Goal: Transaction & Acquisition: Purchase product/service

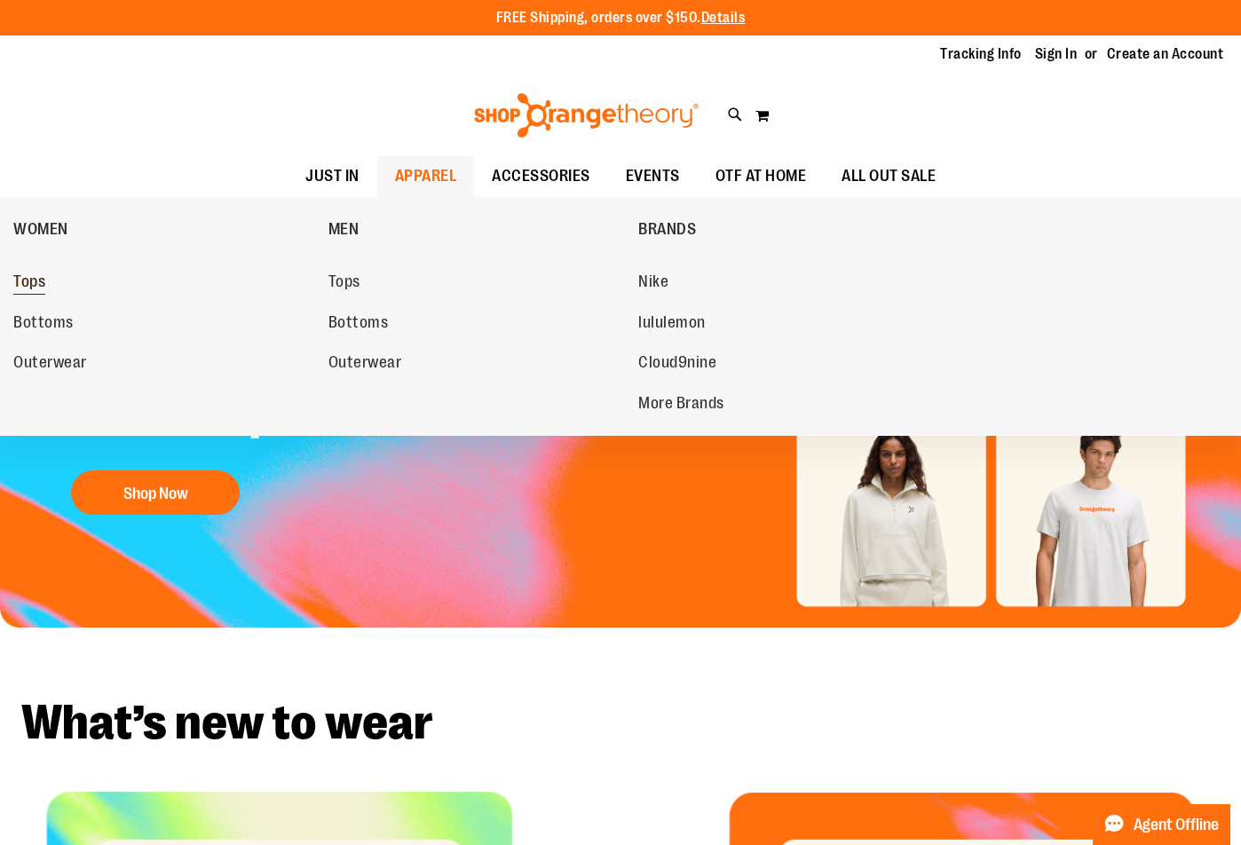
click at [14, 281] on span "Tops" at bounding box center [29, 284] width 32 height 22
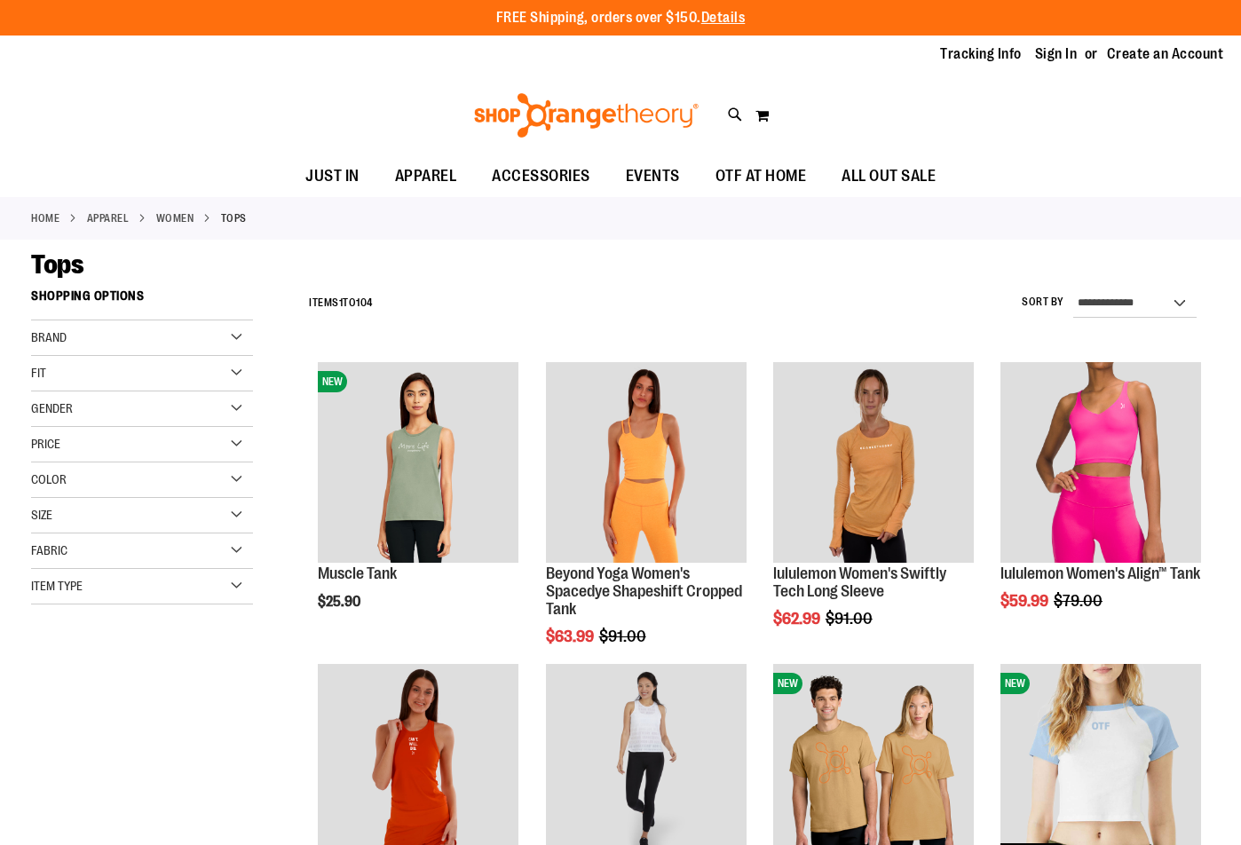
scroll to position [88, 0]
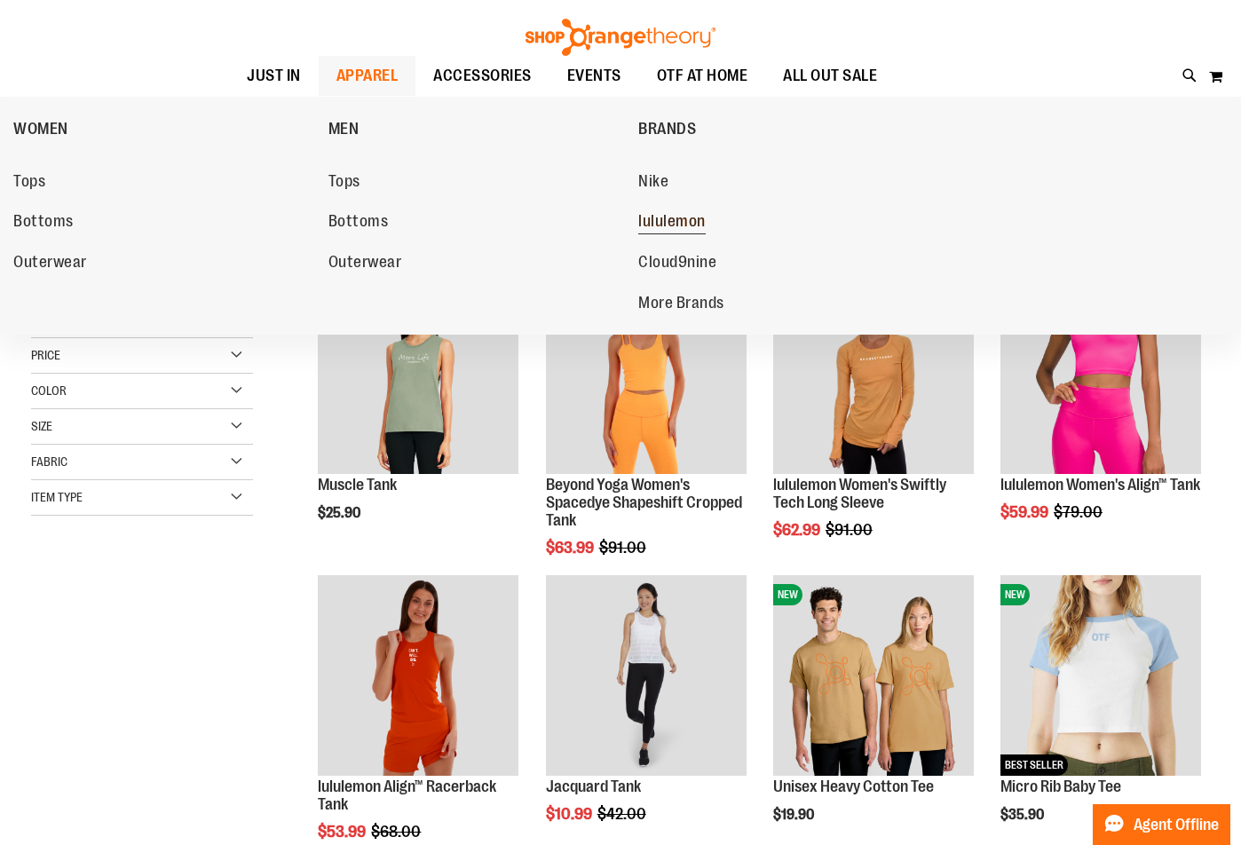
click at [679, 221] on span "lululemon" at bounding box center [672, 223] width 67 height 22
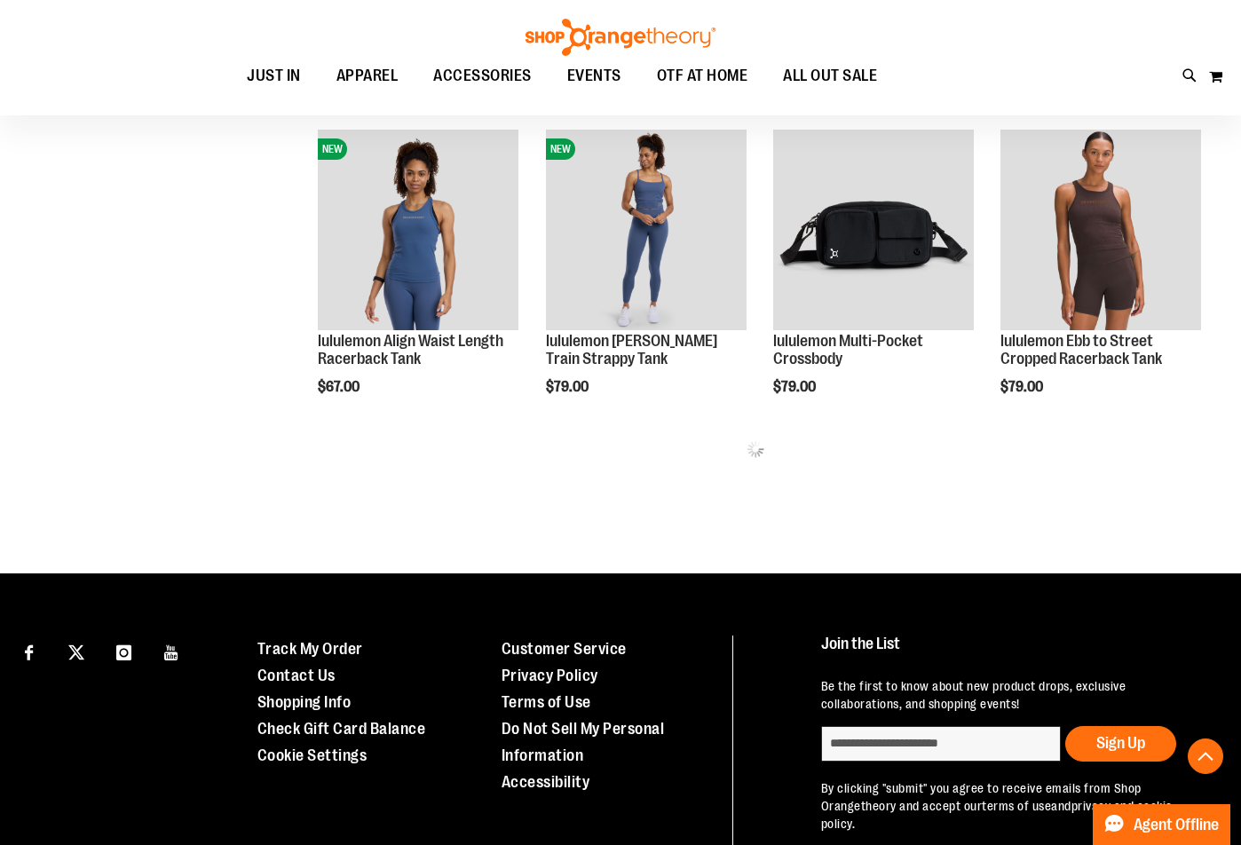
scroll to position [887, 0]
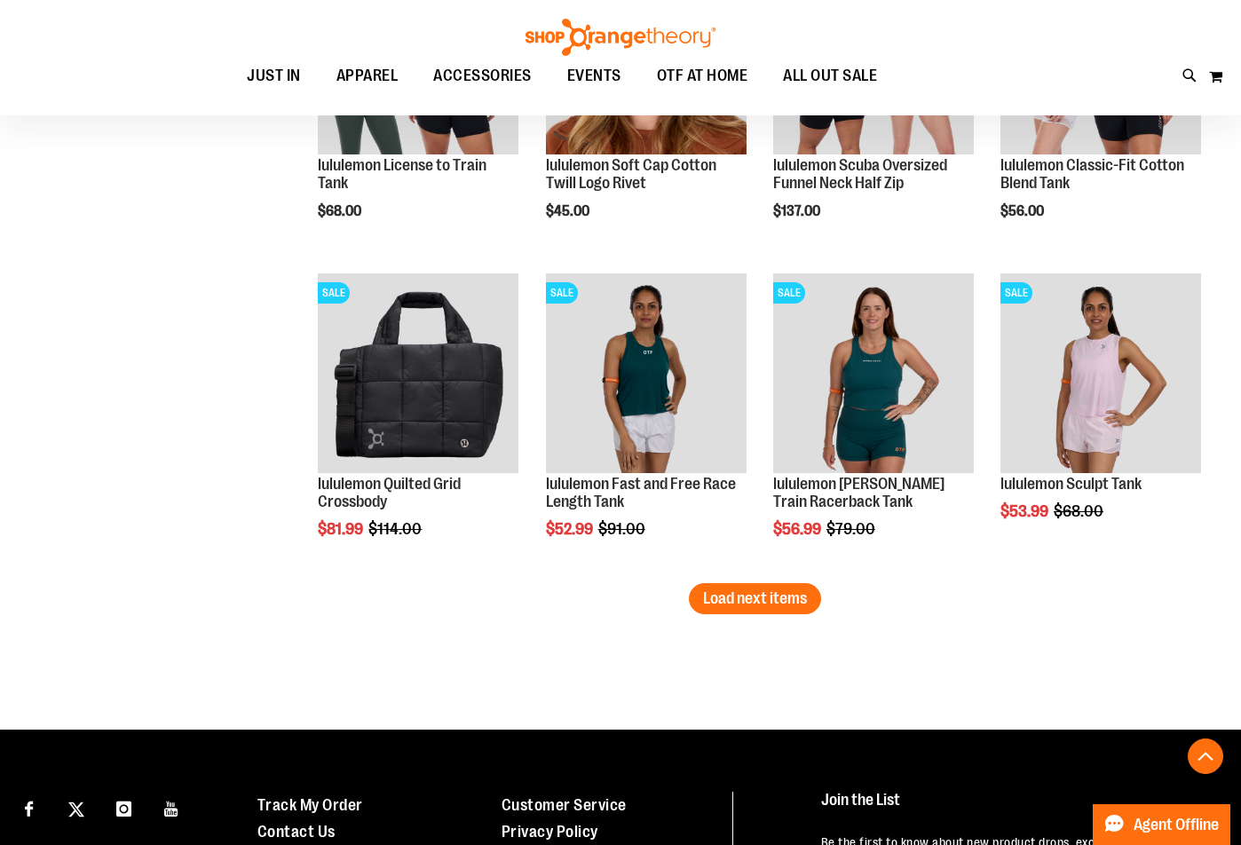
scroll to position [2663, 0]
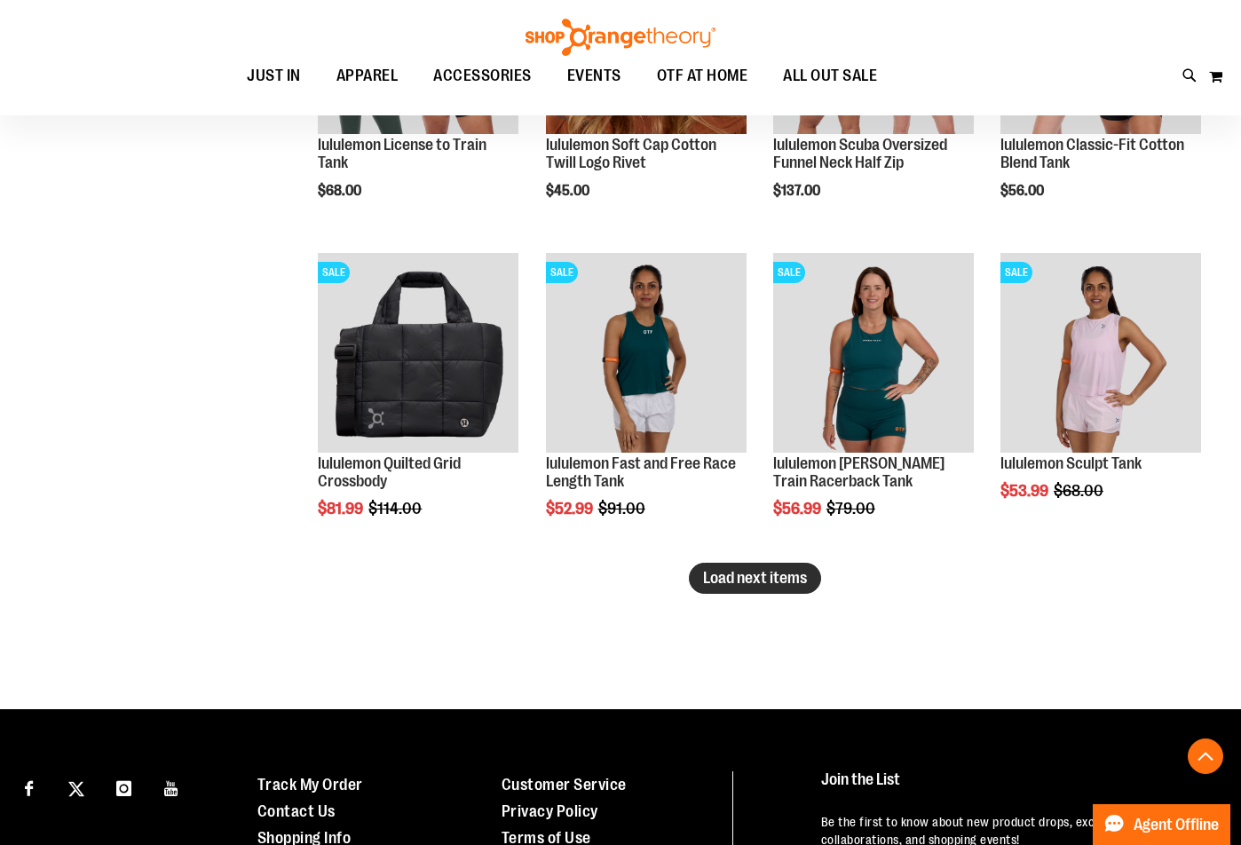
click at [728, 584] on span "Load next items" at bounding box center [755, 578] width 104 height 18
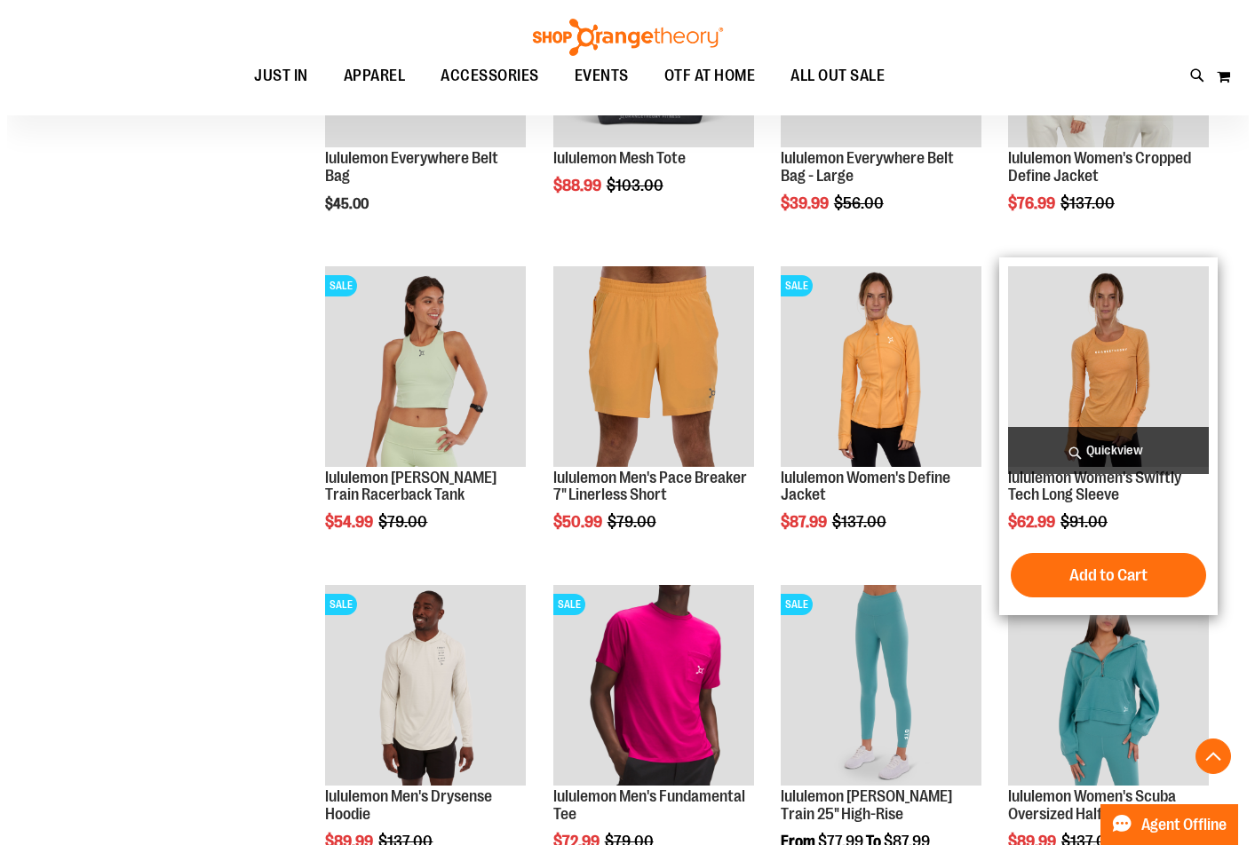
scroll to position [3285, 0]
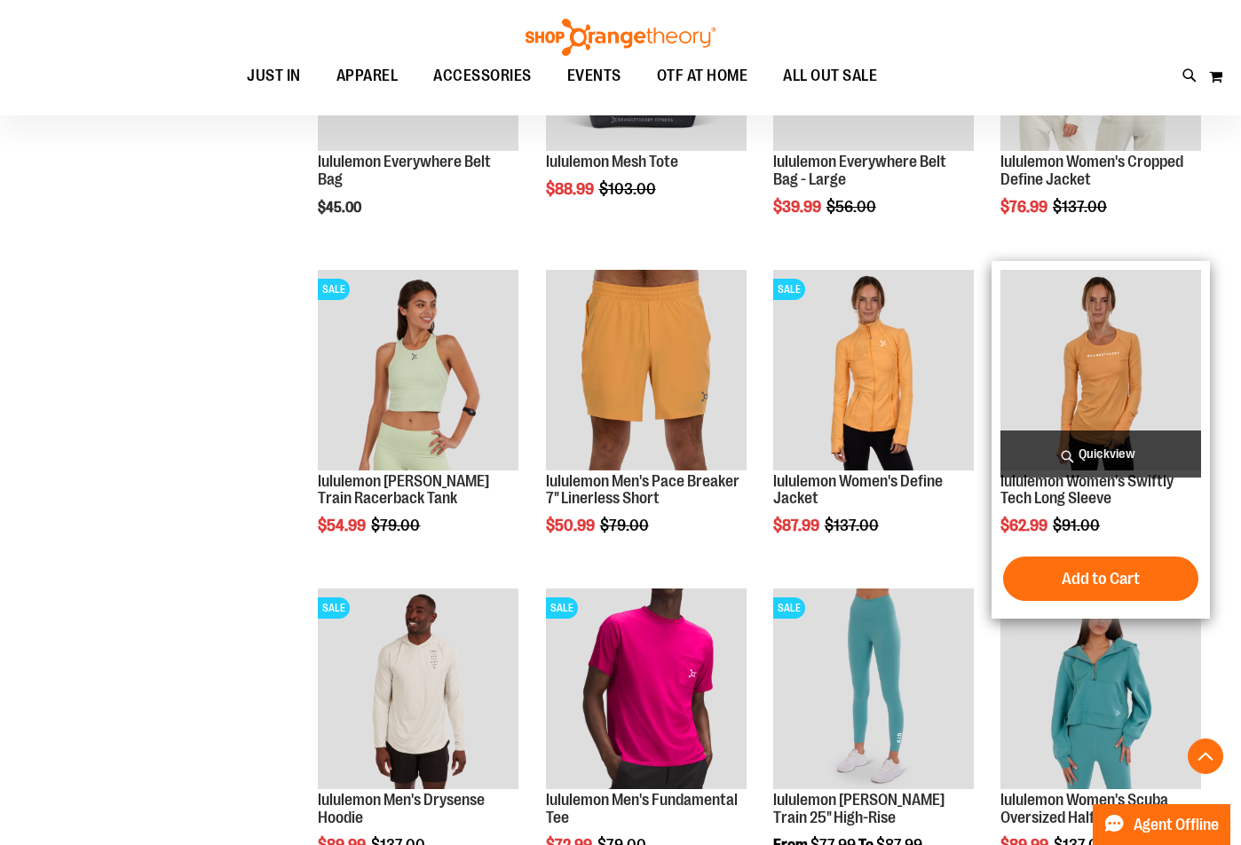
click at [1097, 454] on span "Quickview" at bounding box center [1101, 454] width 201 height 47
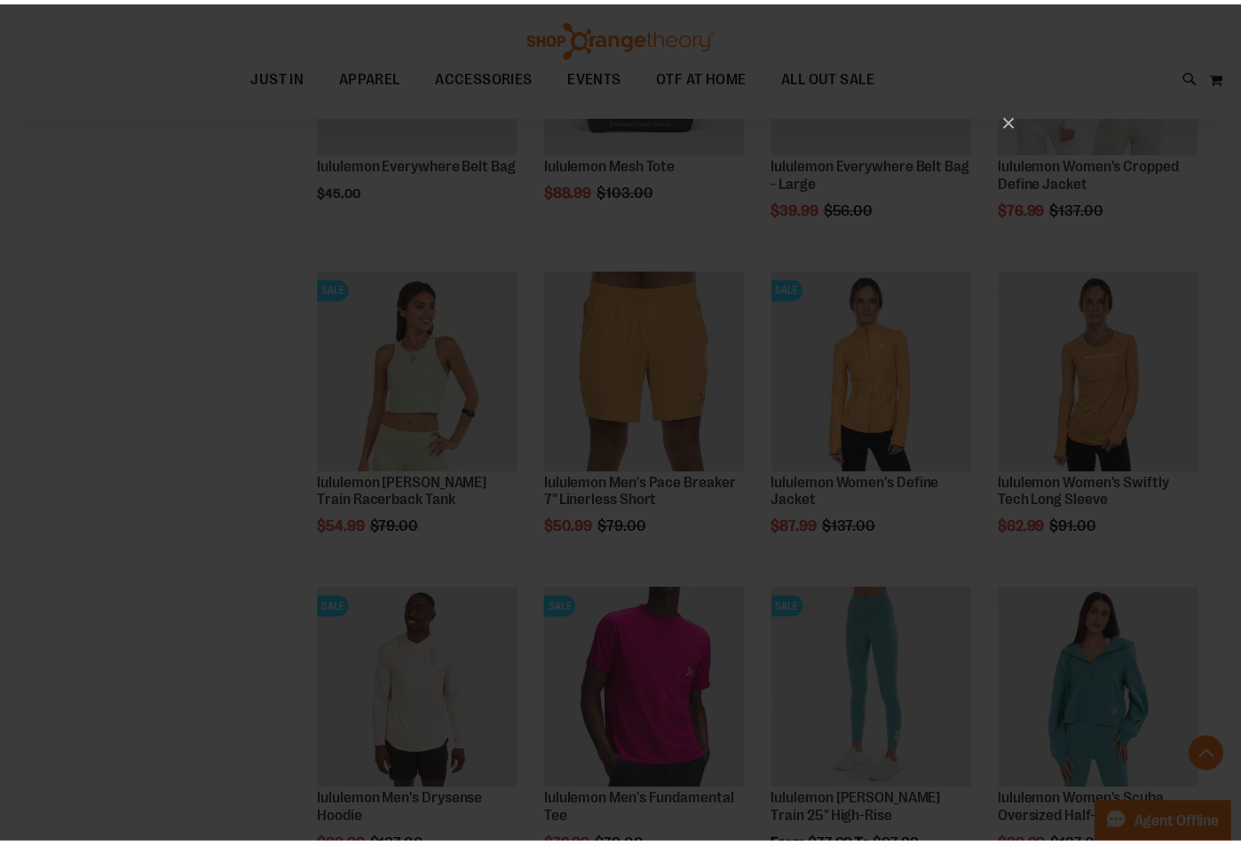
scroll to position [0, 0]
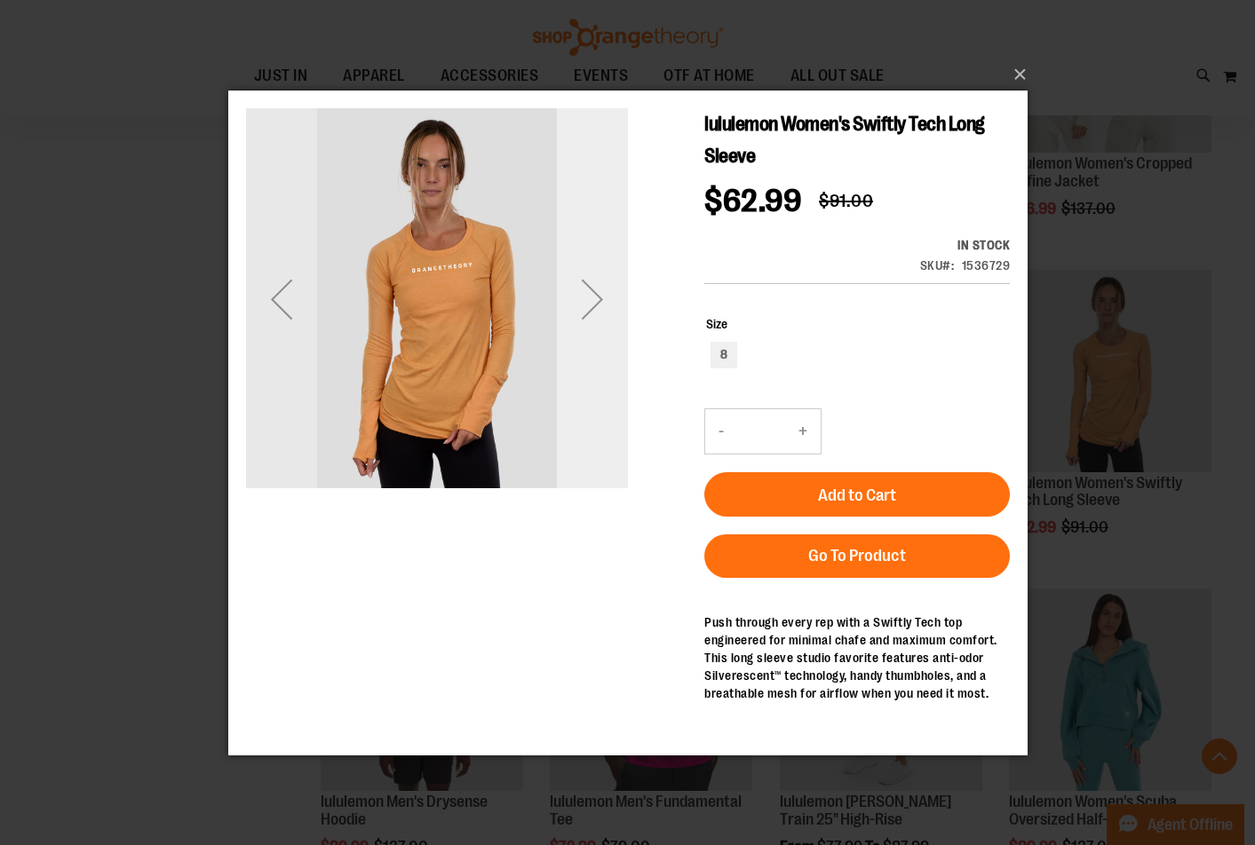
click at [575, 293] on div "Next" at bounding box center [591, 298] width 71 height 71
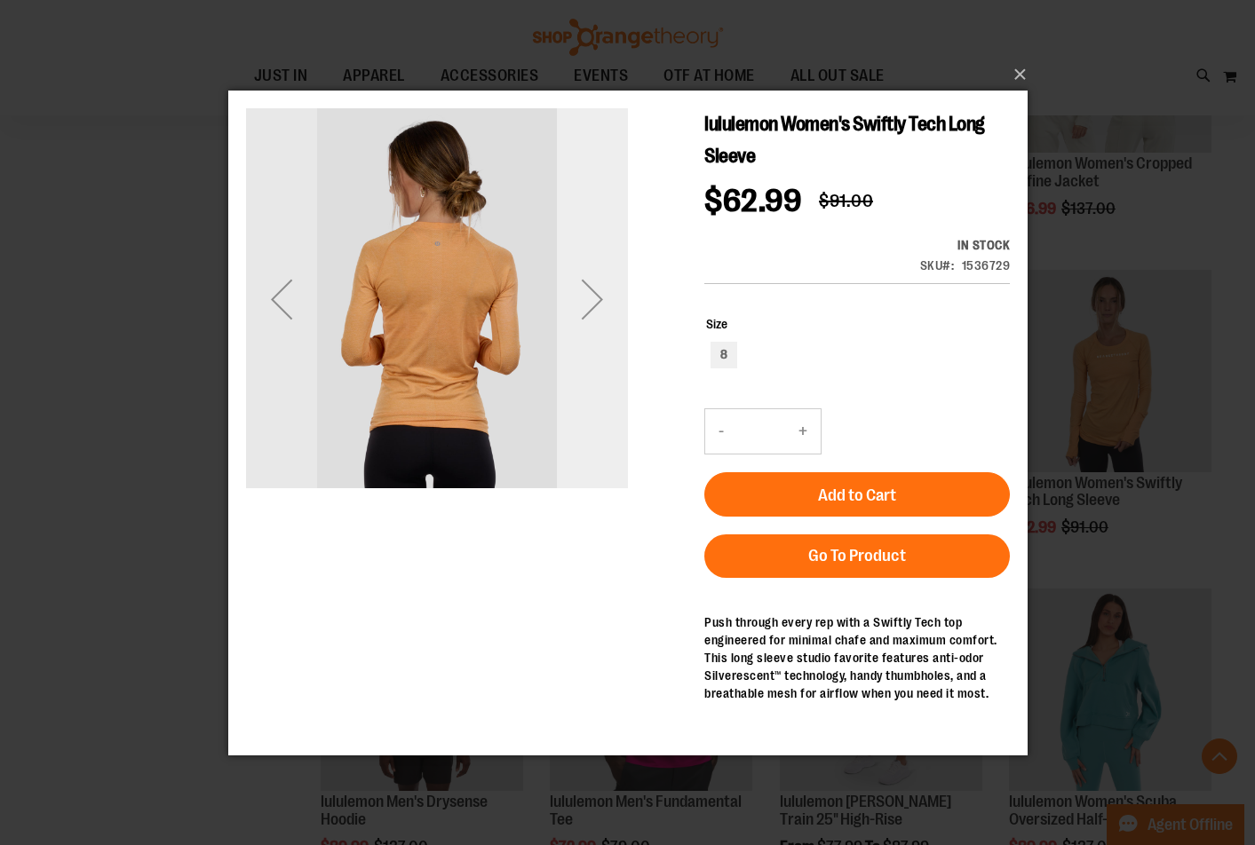
click at [575, 293] on div "Next" at bounding box center [591, 298] width 71 height 71
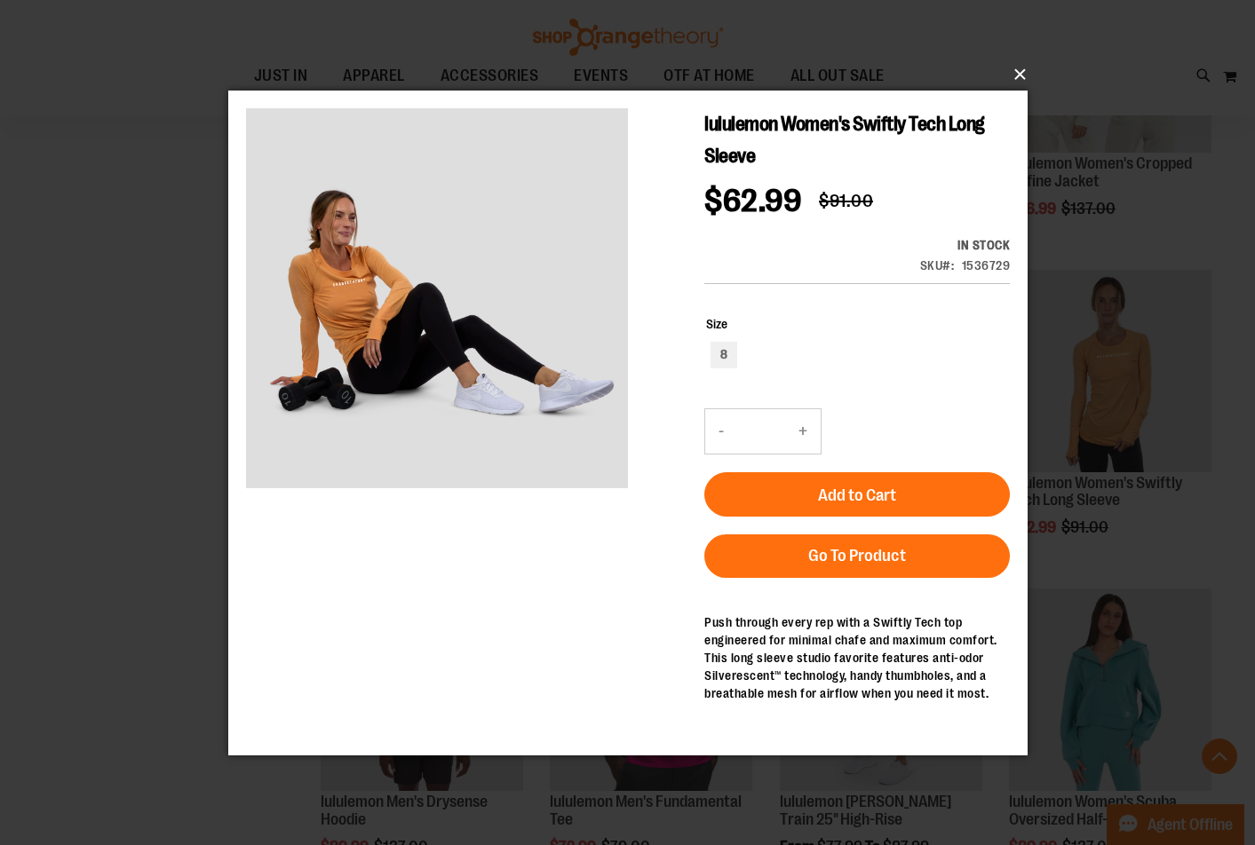
click at [1010, 70] on button "×" at bounding box center [633, 74] width 799 height 39
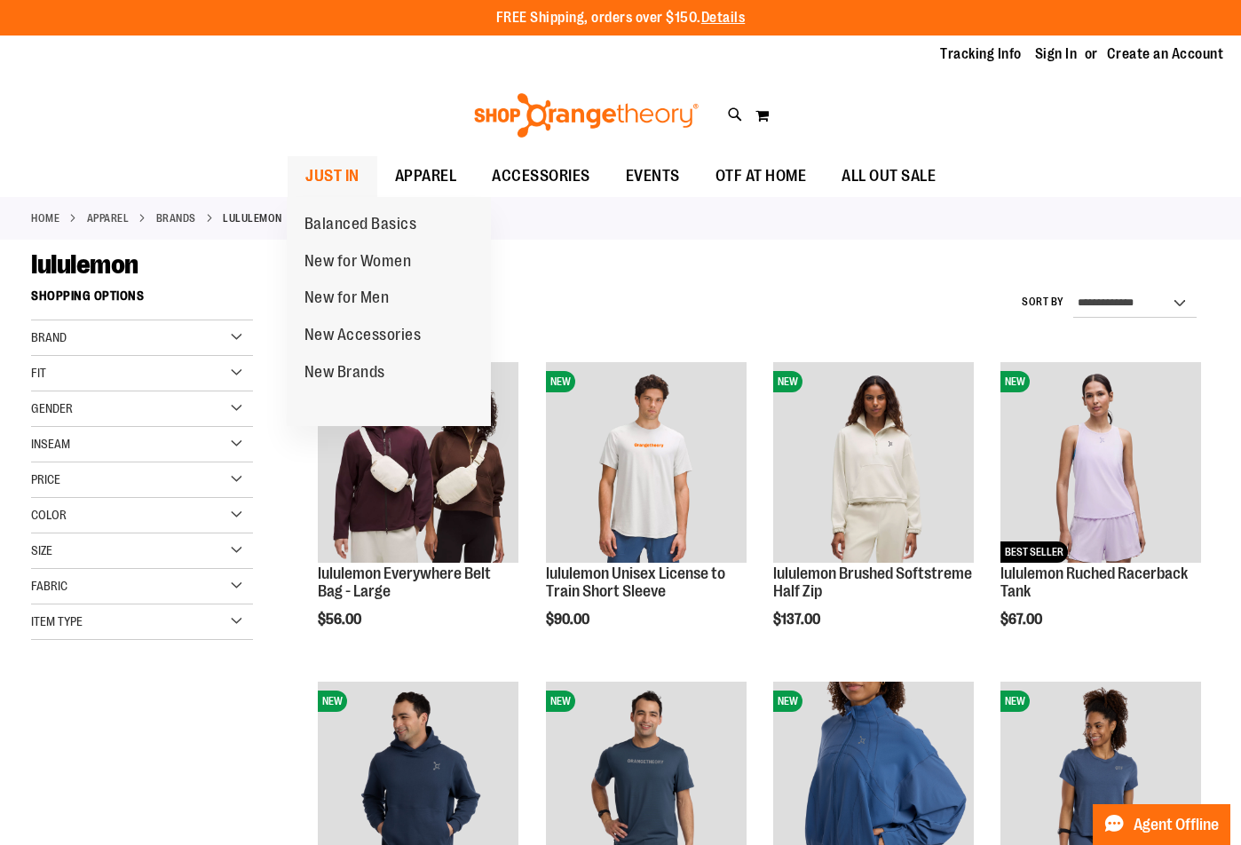
click at [355, 163] on span "JUST IN" at bounding box center [332, 176] width 54 height 40
